Goal: Task Accomplishment & Management: Complete application form

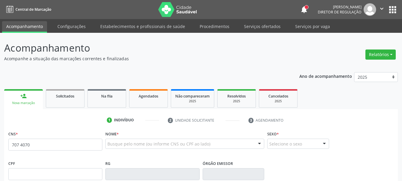
scroll to position [30, 0]
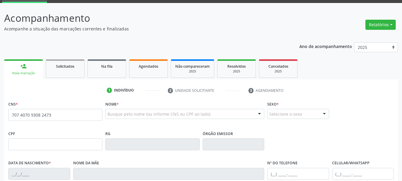
type input "707 4070 9308 2473"
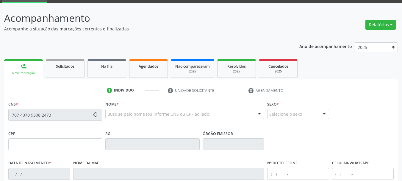
type input "028.879.444-36"
type input "28[DATE]"
type input "[PERSON_NAME]"
type input "[PHONE_NUMBER]"
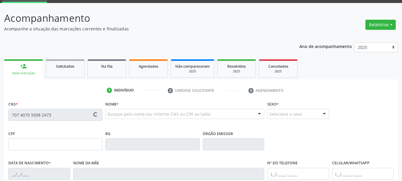
type input "250"
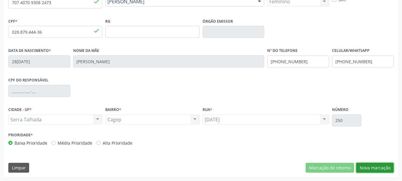
click at [373, 168] on button "Nova marcação" at bounding box center [374, 167] width 37 height 10
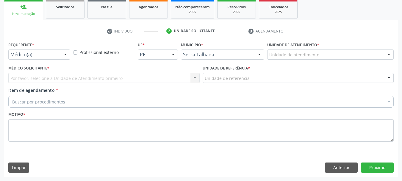
scroll to position [89, 0]
click at [43, 50] on div "Médico(a)" at bounding box center [39, 54] width 62 height 10
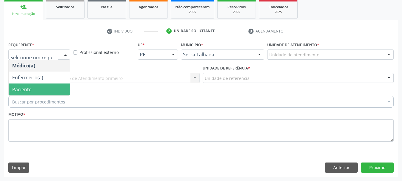
click at [20, 85] on span "Paciente" at bounding box center [39, 89] width 61 height 12
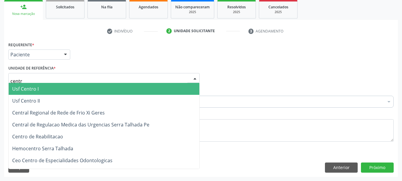
type input "centro"
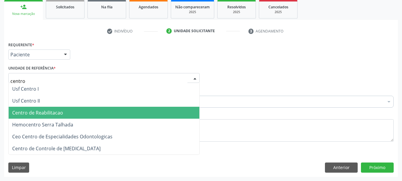
click at [34, 113] on span "Centro de Reabilitacao" at bounding box center [37, 112] width 51 height 7
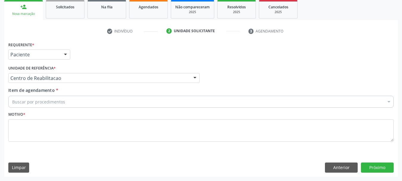
click at [46, 98] on div "Buscar por procedimentos" at bounding box center [200, 102] width 385 height 12
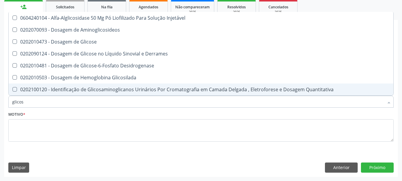
type input "glicose"
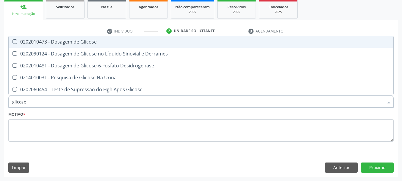
click at [59, 39] on div "0202010473 - Dosagem de Glicose" at bounding box center [201, 41] width 378 height 5
checkbox Glicose "true"
type input "glicos"
checkbox Glicose "false"
checkbox Desidrogenase "true"
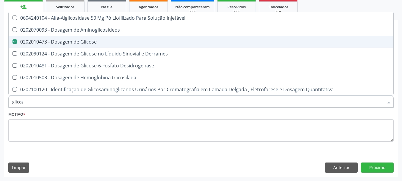
type input "glico"
checkbox Glicose "false"
checkbox Glicosilada "true"
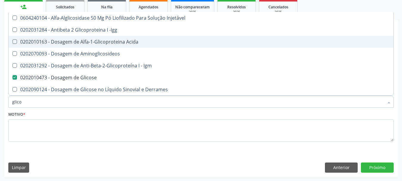
type input "glic"
checkbox Glicose "false"
checkbox Glicose "true"
type input "gli"
checkbox Glicose "false"
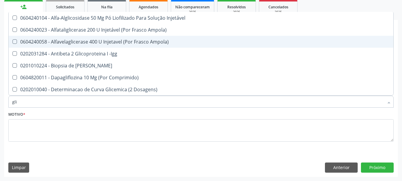
type input "gl"
checkbox Glicose "false"
type input "g"
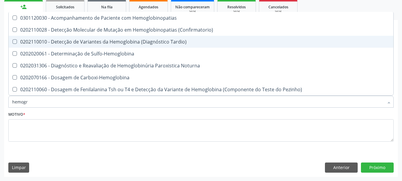
type input "hemogra"
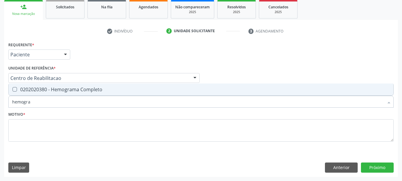
click at [60, 92] on div "0202020380 - Hemograma Completo" at bounding box center [201, 89] width 378 height 5
checkbox Completo "true"
type input "hemog"
checkbox Completo "false"
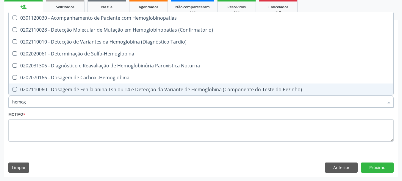
type input "hemo"
checkbox Completo "false"
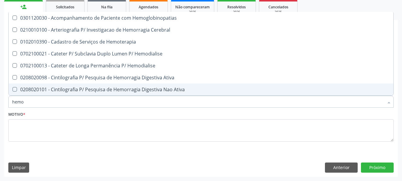
type input "hem"
checkbox Completo "false"
checkbox Elástica "true"
type input "he"
checkbox Elástica "false"
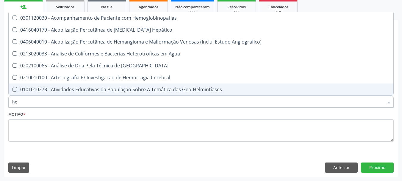
type input "h"
checkbox Completo "false"
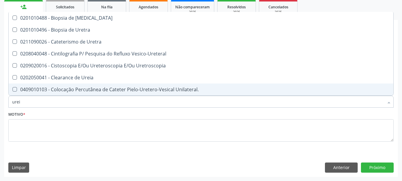
type input "ureia"
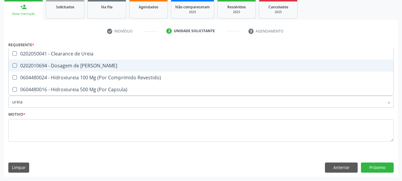
click at [134, 63] on span "0202010694 - Dosagem de [PERSON_NAME]" at bounding box center [201, 66] width 385 height 12
checkbox Ureia "true"
type input "ure"
checkbox Ureia "false"
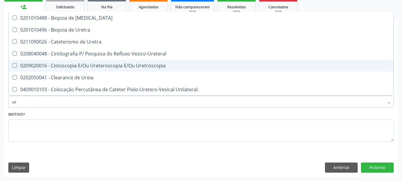
type input "u"
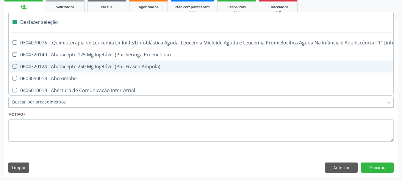
checkbox Capsula\) "false"
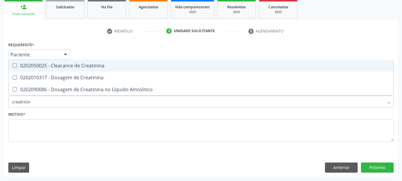
type input "creatinina"
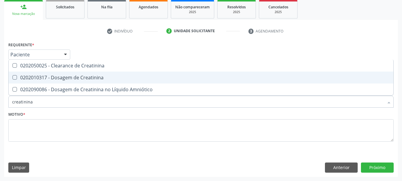
click at [132, 76] on div "0202010317 - Dosagem de Creatinina" at bounding box center [201, 77] width 378 height 5
checkbox Creatinina "true"
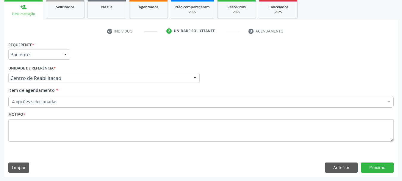
checkbox Completo "true"
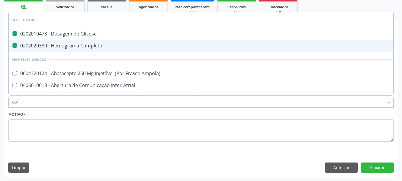
type input "cole"
checkbox Glicose "false"
checkbox Completo "false"
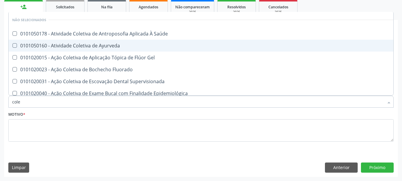
type input "coles"
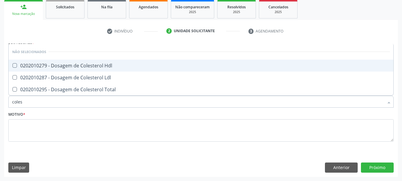
click at [69, 63] on div "0202010279 - Dosagem de Colesterol Hdl" at bounding box center [201, 65] width 378 height 5
checkbox Hdl "true"
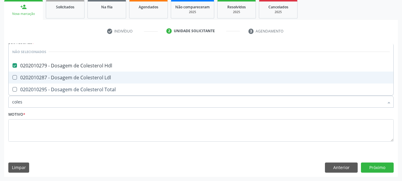
click at [60, 77] on div "0202010287 - Dosagem de Colesterol Ldl" at bounding box center [201, 77] width 378 height 5
checkbox Ldl "true"
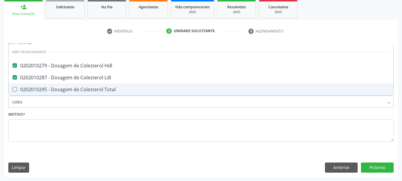
click at [49, 91] on div "0202010295 - Dosagem de Colesterol Total" at bounding box center [201, 89] width 378 height 5
checkbox Total "true"
click at [42, 100] on input "coles" at bounding box center [198, 102] width 372 height 12
type input "cole"
checkbox Hdl "false"
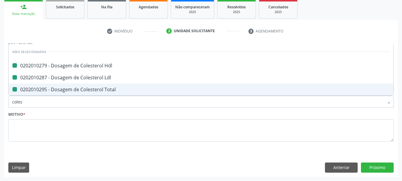
checkbox Ldl "false"
checkbox Total "false"
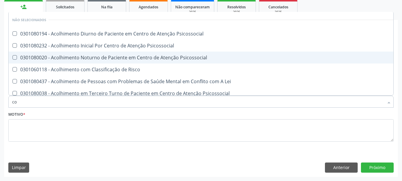
type input "c"
checkbox Psicossocial "true"
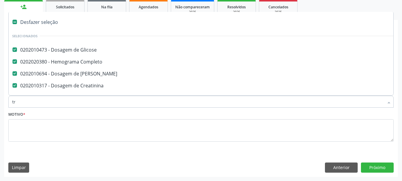
type input "tri"
checkbox Glicose "false"
checkbox Completo "false"
checkbox Creatinina "false"
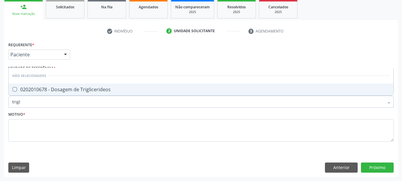
type input "trigli"
click at [142, 87] on span "0202010678 - Dosagem de Triglicerideos" at bounding box center [201, 89] width 385 height 12
checkbox Triglicerideos "true"
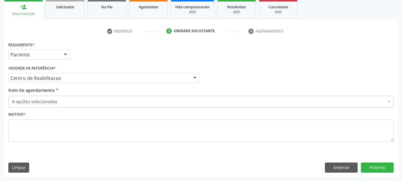
click at [56, 96] on div "8 opções selecionadas" at bounding box center [200, 102] width 385 height 12
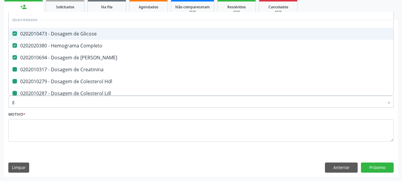
type input "gl"
checkbox Creatinina "false"
checkbox Hdl "false"
checkbox Ldl "false"
checkbox Total "false"
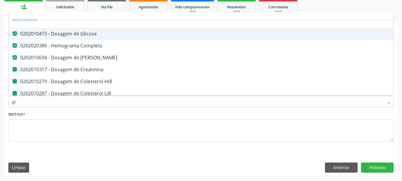
checkbox Triglicerideos "false"
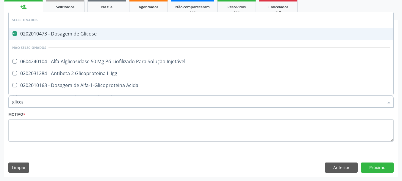
type input "glicosi"
checkbox Glicose "false"
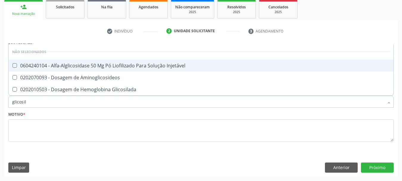
type input "glicosila"
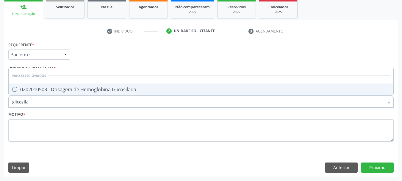
click at [84, 88] on div "0202010503 - Dosagem de Hemoglobina Glicosilada" at bounding box center [201, 89] width 378 height 5
checkbox Glicosilada "true"
type input "glicosi"
checkbox Glicosilada "false"
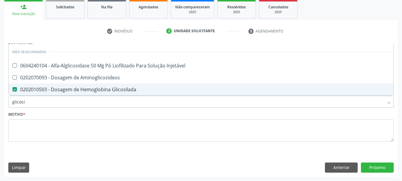
type input "glicos"
checkbox Injetável "true"
checkbox Glicosilada "false"
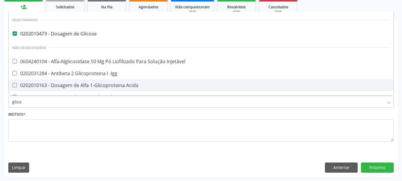
type input "glic"
checkbox Glicosilada "false"
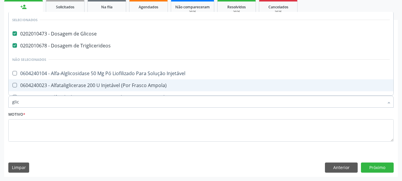
type input "gli"
checkbox Glicosilada "false"
checkbox Delgada\) "true"
type input "g"
checkbox Injetável "true"
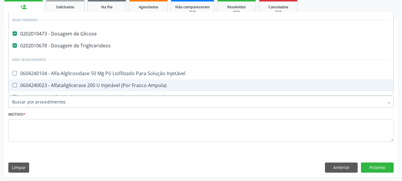
checkbox Ampola\) "true"
checkbox -Igg "true"
checkbox Dosagens\) "true"
checkbox Delgada\) "false"
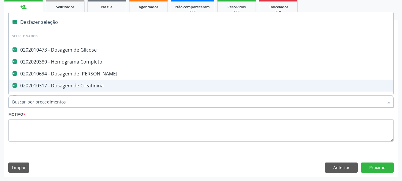
type input "t"
checkbox Triglicerideos "false"
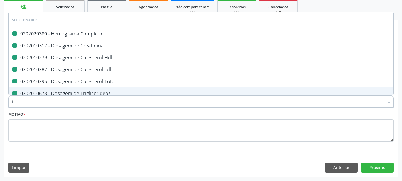
type input "ts"
checkbox Completo "false"
checkbox Ldl "false"
checkbox Total "false"
checkbox Triglicerideos "false"
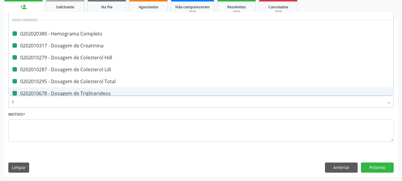
checkbox Creatinina "false"
checkbox Hdl "false"
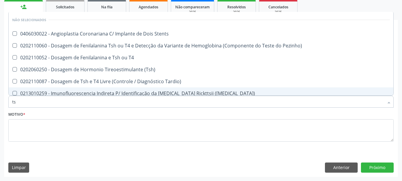
type input "tsh"
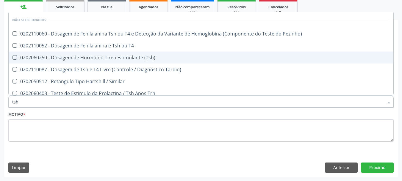
click at [127, 58] on div "0202060250 - Dosagem de Hormonio Tireoestimulante (Tsh)" at bounding box center [201, 57] width 378 height 5
checkbox \(Tsh\) "true"
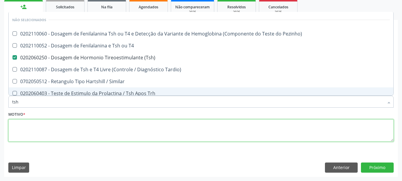
click at [45, 133] on textarea at bounding box center [200, 130] width 385 height 23
checkbox Pezinho\) "true"
checkbox Tardio\) "true"
checkbox Similar "true"
checkbox Trh "true"
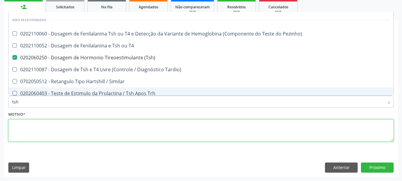
checkbox T4 "true"
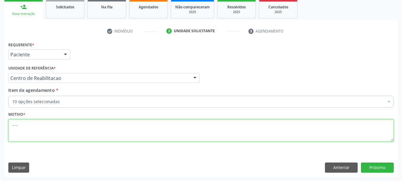
type textarea "....."
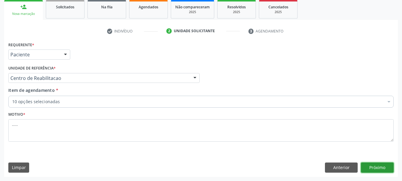
click at [376, 164] on button "Próximo" at bounding box center [377, 167] width 33 height 10
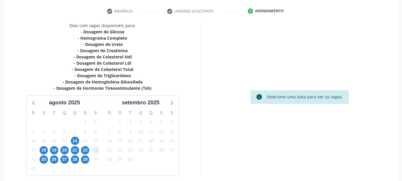
scroll to position [134, 0]
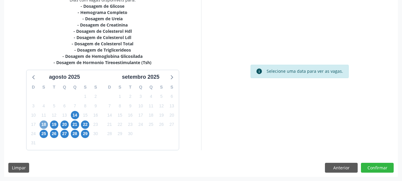
click at [44, 124] on span "18" at bounding box center [44, 124] width 8 height 8
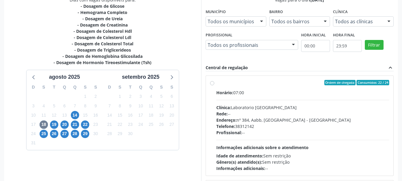
drag, startPoint x: 215, startPoint y: 82, endPoint x: 223, endPoint y: 82, distance: 8.4
click at [218, 83] on div "Ordem de chegada Consumidos: 22 / 24 Horário: 07:00 Clínica: Laboratorio [GEOGR…" at bounding box center [299, 125] width 179 height 91
radio input "true"
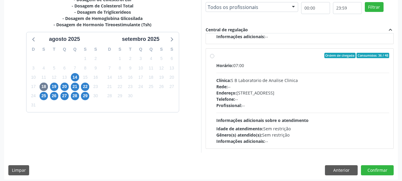
scroll to position [175, 0]
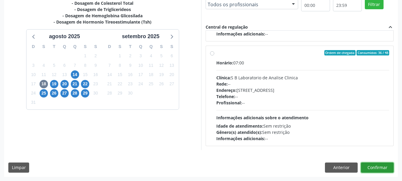
click at [371, 167] on button "Confirmar" at bounding box center [377, 167] width 33 height 10
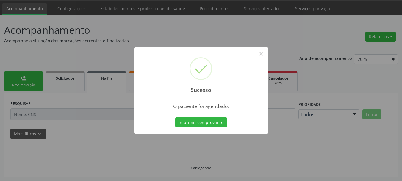
scroll to position [18, 0]
click at [197, 123] on button "Imprimir comprovante" at bounding box center [201, 122] width 52 height 10
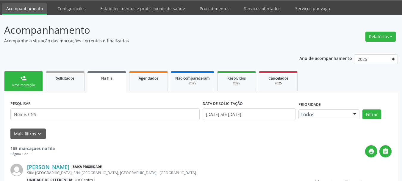
drag, startPoint x: 154, startPoint y: 77, endPoint x: 89, endPoint y: 86, distance: 66.0
click at [154, 77] on span "Agendados" at bounding box center [149, 78] width 20 height 5
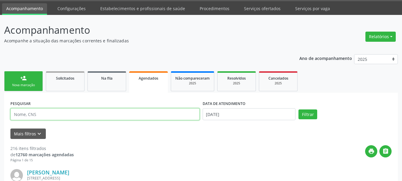
paste input "707 4070 9308 2473"
type input "707 4070 9308 2473"
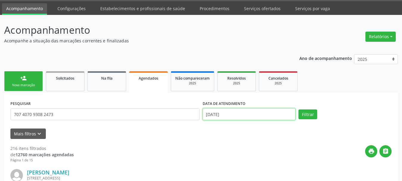
click at [229, 113] on input "[DATE]" at bounding box center [249, 114] width 93 height 12
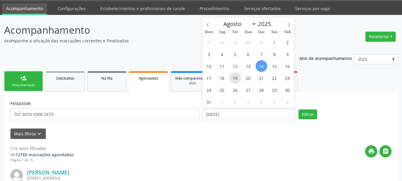
drag, startPoint x: 231, startPoint y: 73, endPoint x: 231, endPoint y: 76, distance: 3.0
click at [230, 73] on div "27 28 29 30 31 1 2 3 4 5 6 7 8 9 10 11 12 13 14 15 16 17 18 19 20 21 22 23 24 2…" at bounding box center [249, 71] width 92 height 71
click at [224, 79] on span "18" at bounding box center [222, 78] width 12 height 12
type input "1[DATE]"
click at [224, 79] on span "18" at bounding box center [222, 78] width 12 height 12
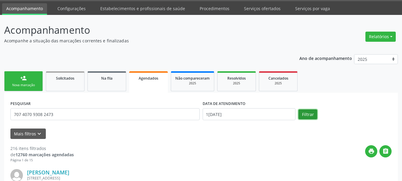
click at [306, 114] on button "Filtrar" at bounding box center [307, 114] width 19 height 10
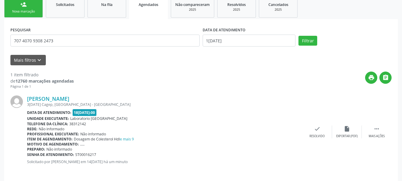
scroll to position [96, 0]
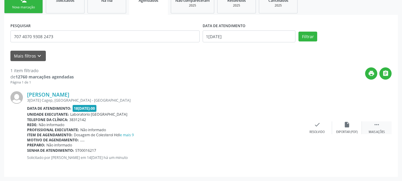
click at [377, 123] on icon "" at bounding box center [376, 124] width 7 height 7
click at [258, 131] on div "Imprimir" at bounding box center [257, 132] width 13 height 4
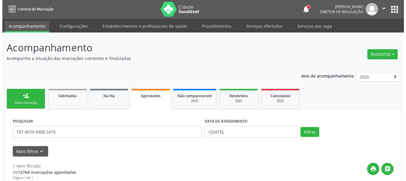
scroll to position [0, 0]
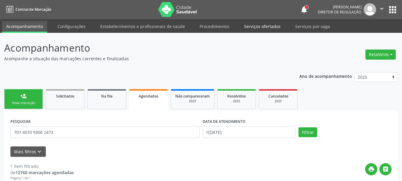
drag, startPoint x: 257, startPoint y: 29, endPoint x: 256, endPoint y: 37, distance: 7.8
click at [257, 29] on link "Serviços ofertados" at bounding box center [262, 26] width 45 height 10
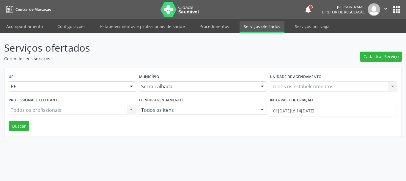
click at [286, 86] on div "Todos os estabelecimentos Todos os estabelecimentos Nenhum resultado encontrado…" at bounding box center [334, 86] width 128 height 10
click at [301, 76] on label "Unidade de agendamento" at bounding box center [296, 76] width 52 height 9
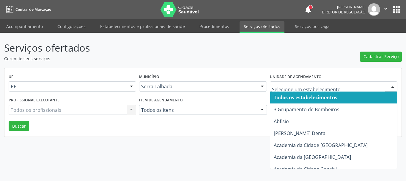
drag, startPoint x: 300, startPoint y: 82, endPoint x: 299, endPoint y: 86, distance: 4.0
click at [299, 83] on div at bounding box center [334, 86] width 128 height 10
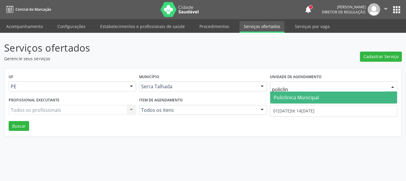
type input "policlini"
click at [301, 99] on span "Policlinica Municipal" at bounding box center [296, 97] width 45 height 7
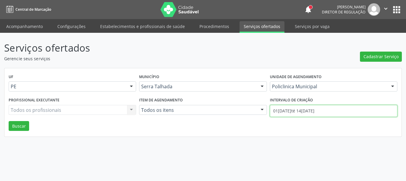
click at [303, 110] on input "01[DATE]té 14[DATE]" at bounding box center [334, 111] width 128 height 12
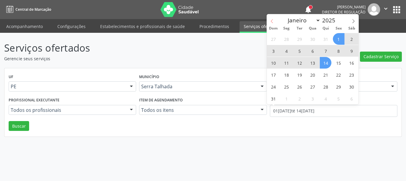
click at [273, 24] on span at bounding box center [272, 19] width 10 height 10
select select "6"
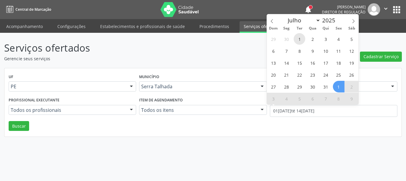
click at [300, 39] on span "1" at bounding box center [300, 39] width 12 height 12
type input "01[DATE]"
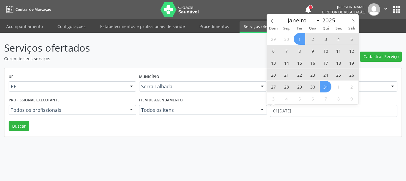
drag, startPoint x: 330, startPoint y: 87, endPoint x: 209, endPoint y: 92, distance: 121.2
click at [329, 88] on span "31" at bounding box center [326, 87] width 12 height 12
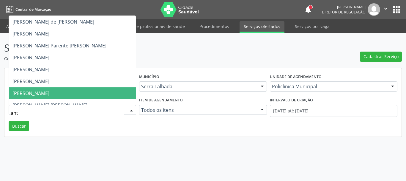
type input "anto"
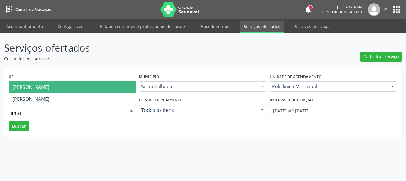
click at [49, 86] on span "[PERSON_NAME]" at bounding box center [30, 87] width 37 height 7
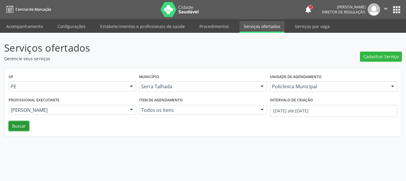
click at [22, 129] on button "Buscar" at bounding box center [19, 126] width 21 height 10
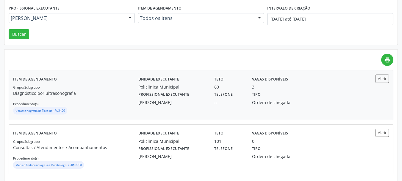
scroll to position [98, 0]
